Goal: Information Seeking & Learning: Learn about a topic

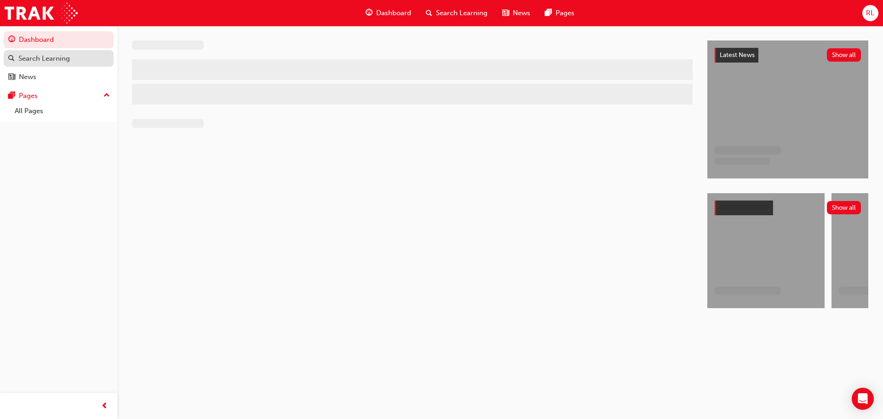
click at [40, 58] on div "Search Learning" at bounding box center [44, 58] width 52 height 11
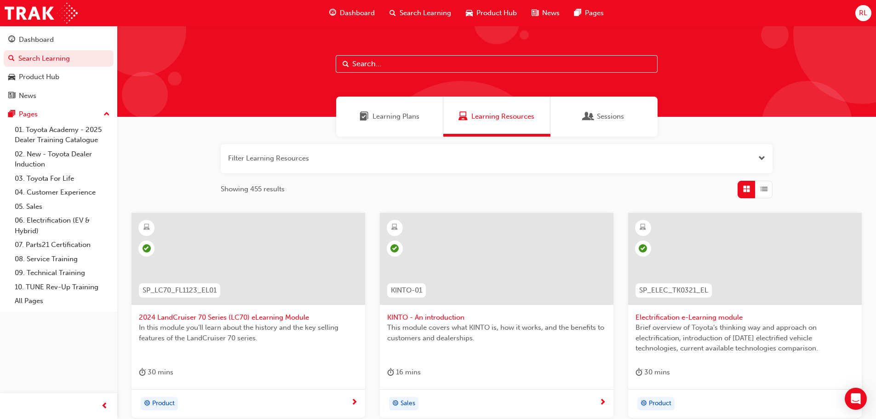
click at [352, 64] on input "text" at bounding box center [497, 63] width 322 height 17
type input "my toyota"
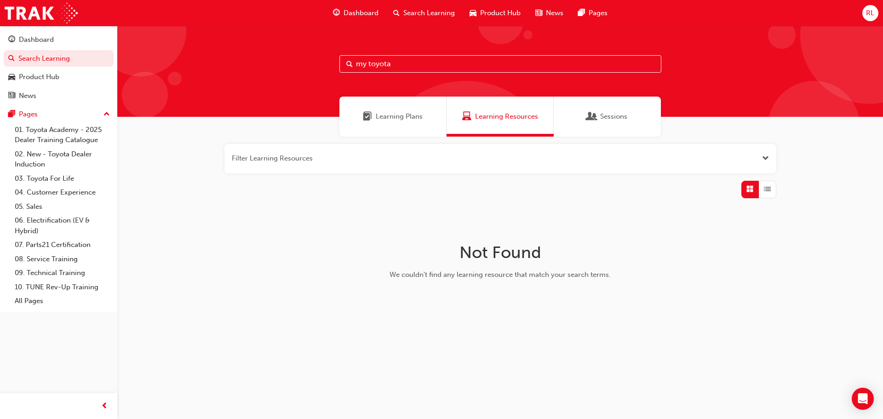
click at [395, 70] on input "my toyota" at bounding box center [501, 63] width 322 height 17
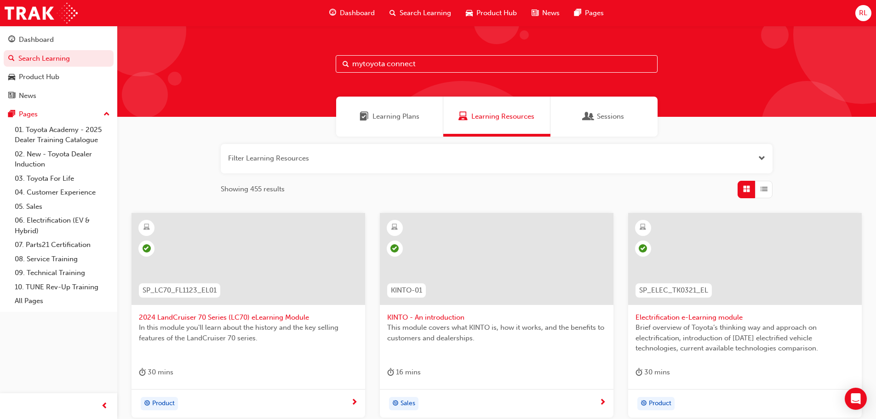
type input "mytoyota connect"
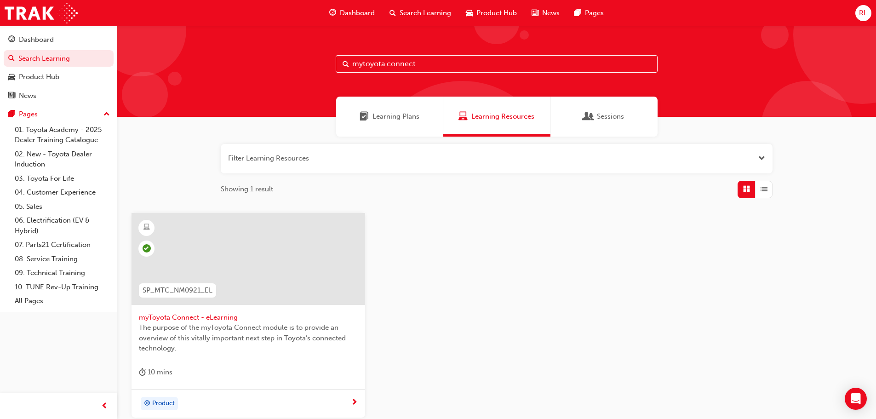
click at [255, 325] on span "The purpose of the myToyota Connect module is to provide an overview of this vi…" at bounding box center [248, 338] width 219 height 31
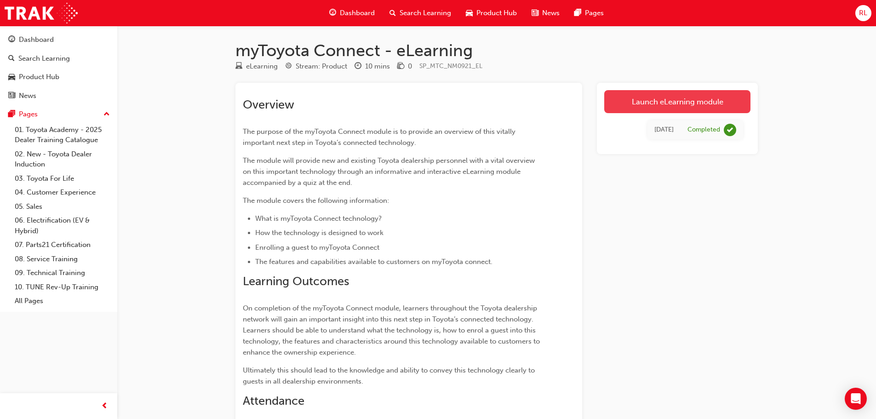
click at [644, 102] on link "Launch eLearning module" at bounding box center [678, 101] width 146 height 23
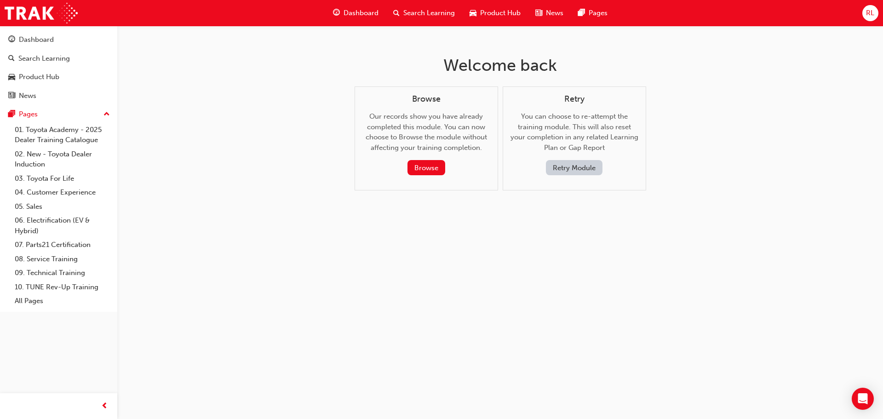
click at [584, 164] on button "Retry Module" at bounding box center [574, 167] width 57 height 15
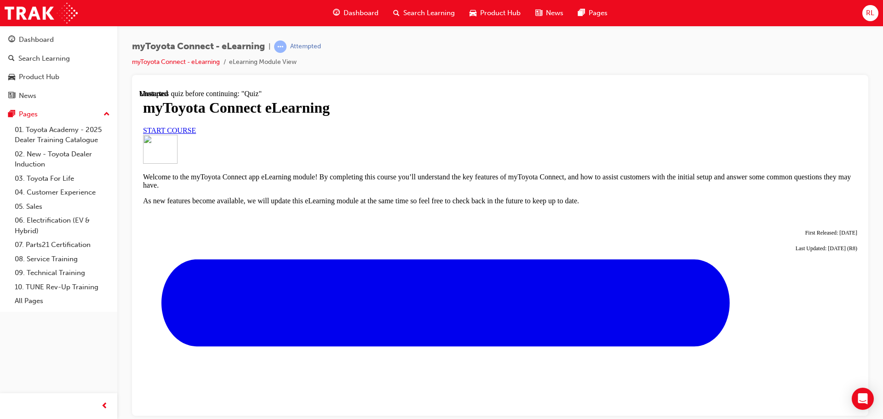
click at [196, 134] on link "START COURSE" at bounding box center [169, 130] width 53 height 8
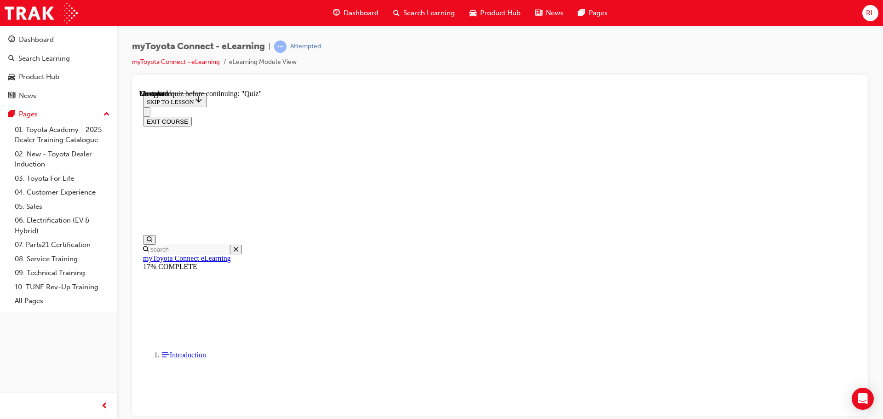
scroll to position [806, 0]
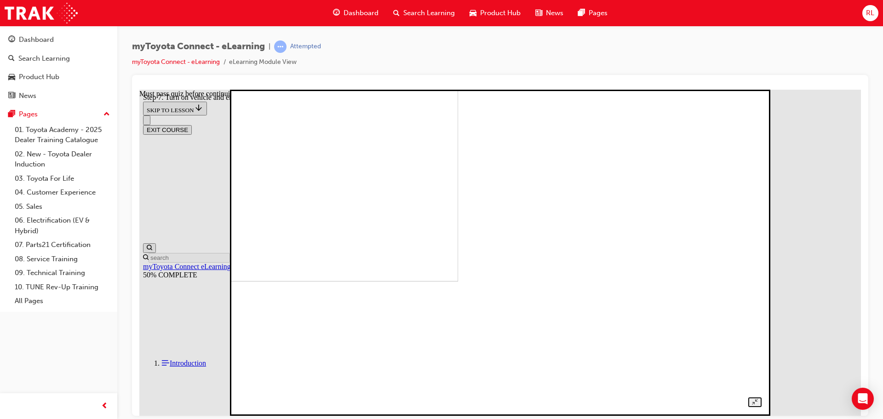
click at [762, 216] on div at bounding box center [500, 242] width 523 height 329
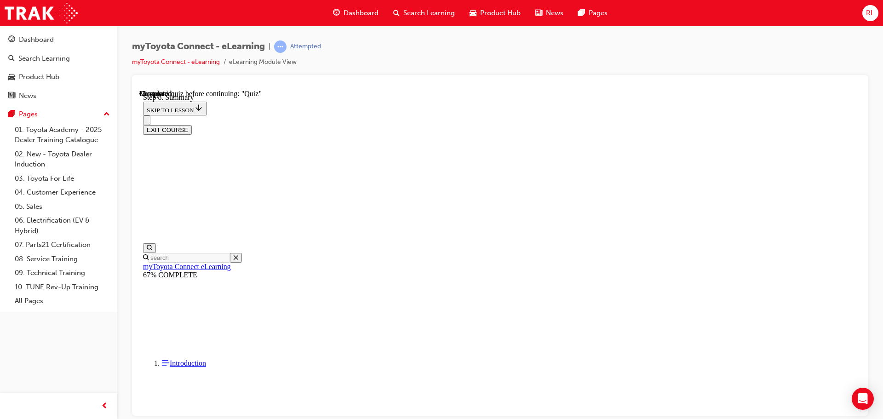
scroll to position [624, 0]
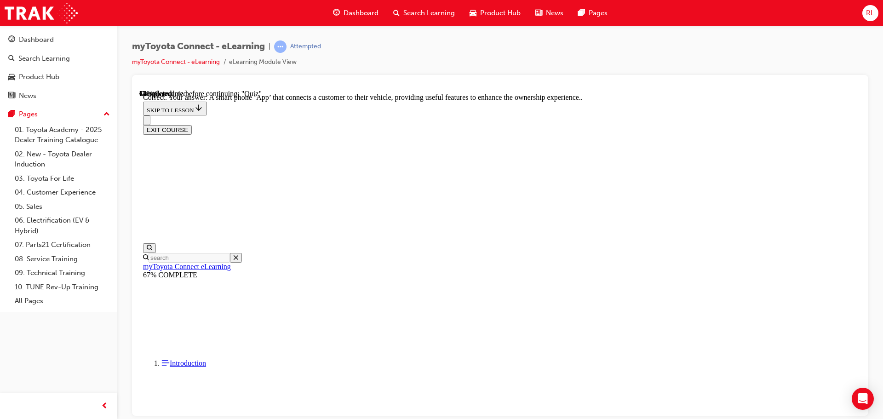
scroll to position [173, 0]
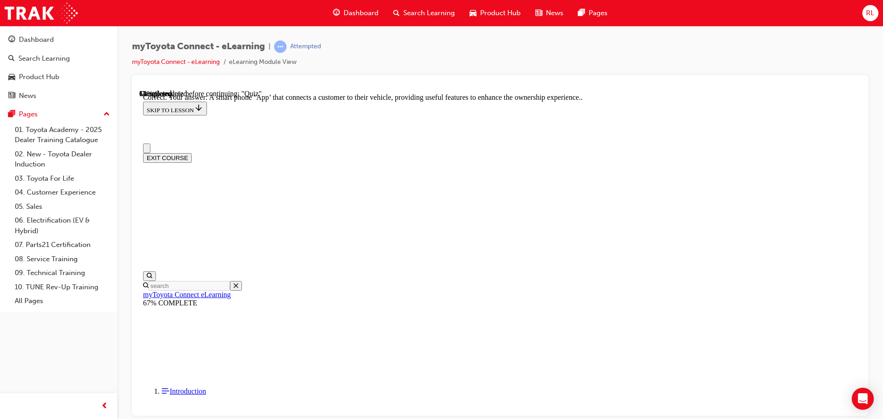
scroll to position [92, 0]
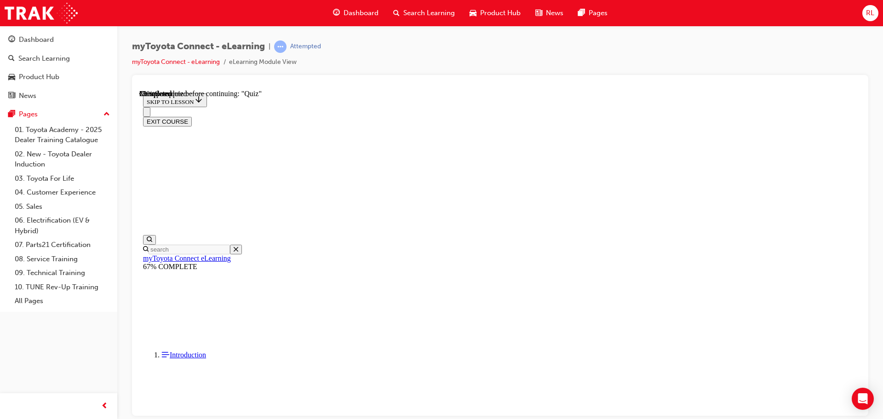
scroll to position [102, 0]
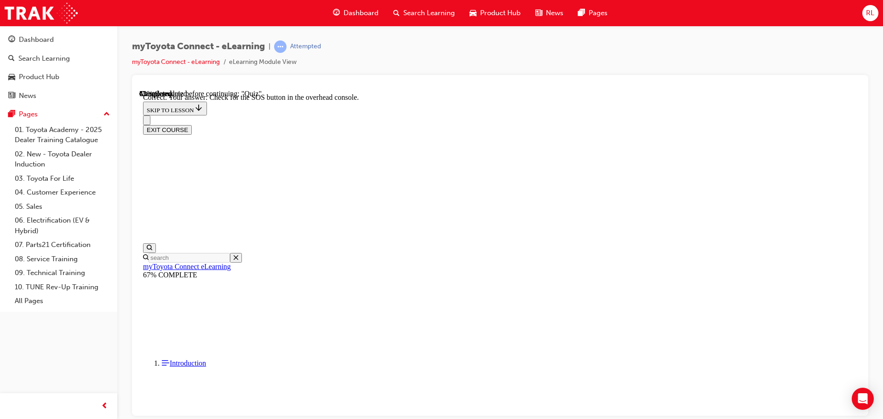
scroll to position [146, 0]
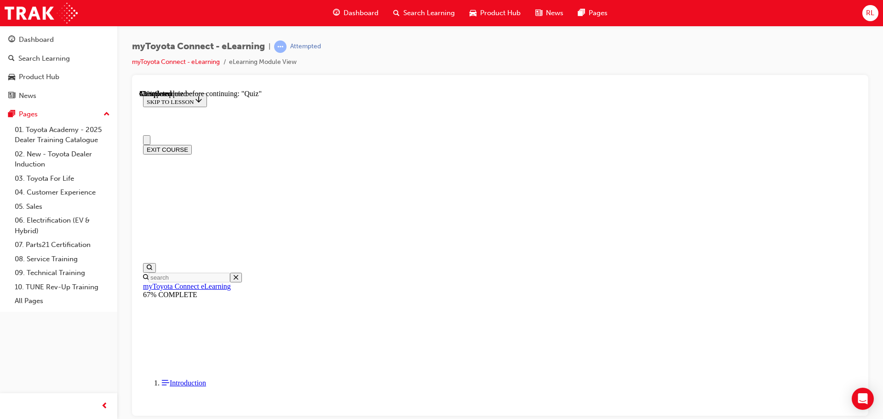
scroll to position [92, 0]
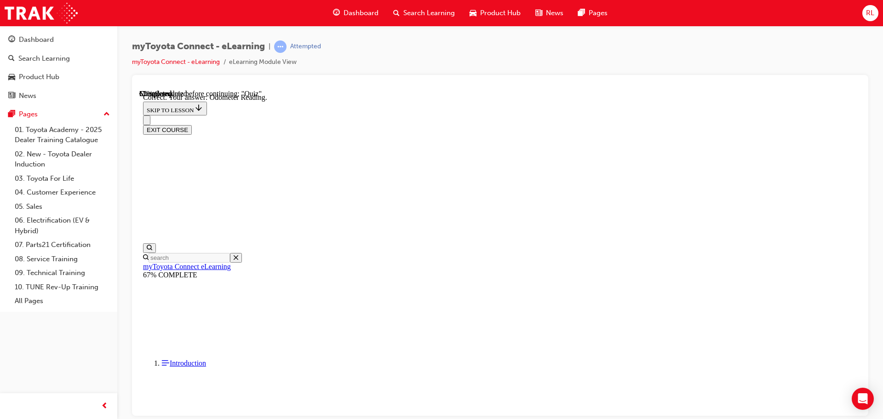
scroll to position [183, 0]
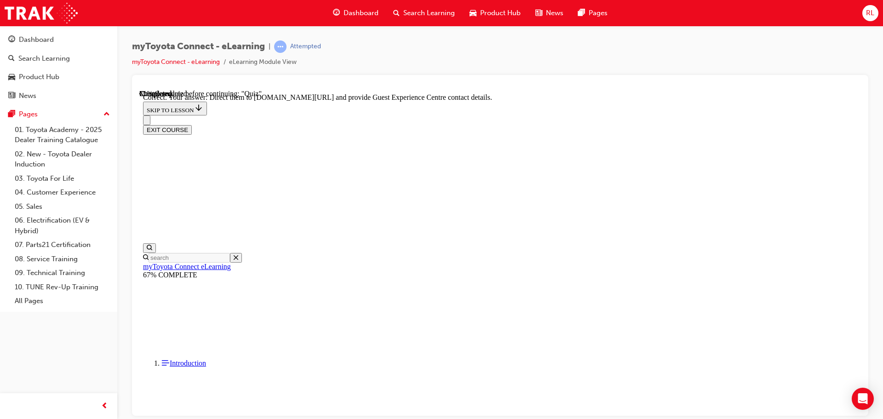
scroll to position [192, 0]
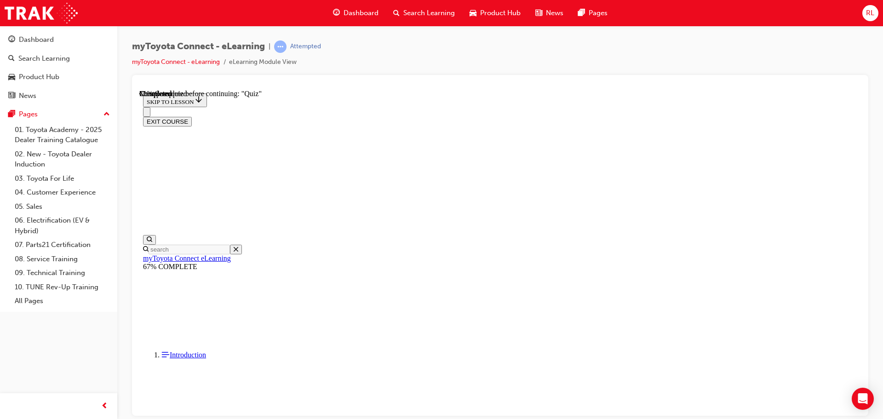
scroll to position [80, 0]
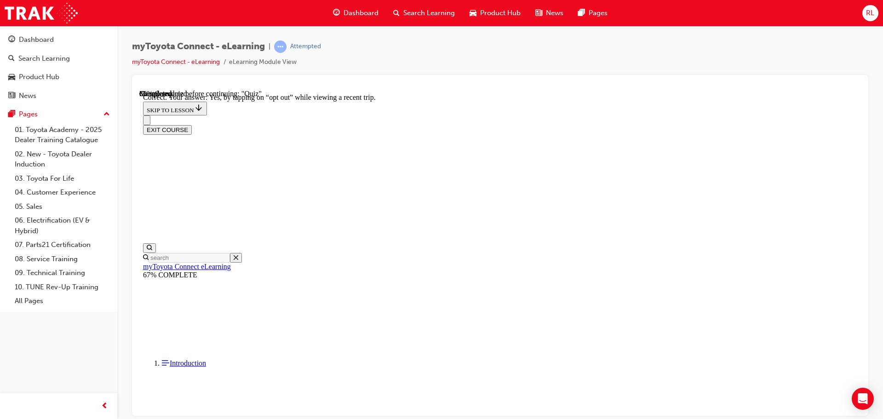
scroll to position [109, 0]
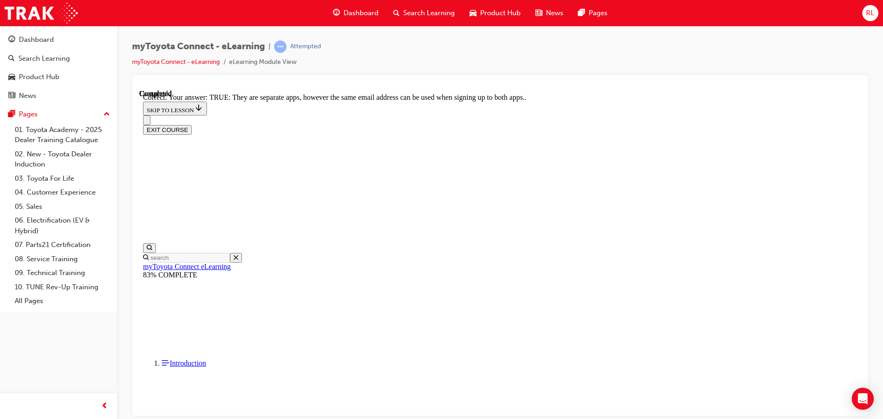
scroll to position [112, 0]
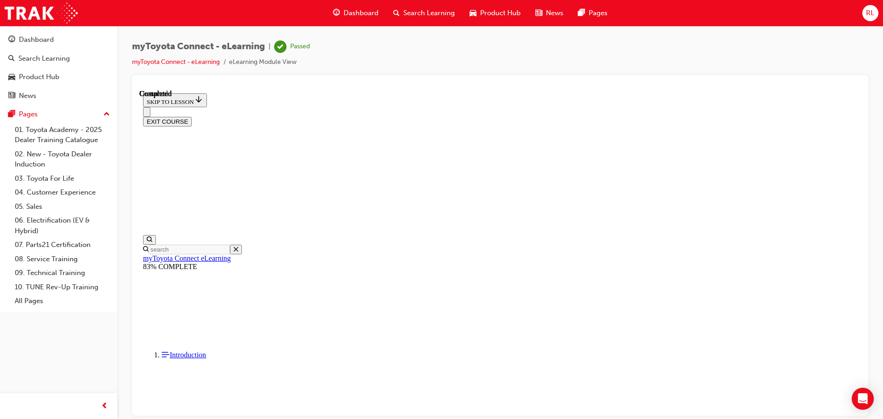
scroll to position [127, 0]
